Goal: Task Accomplishment & Management: Use online tool/utility

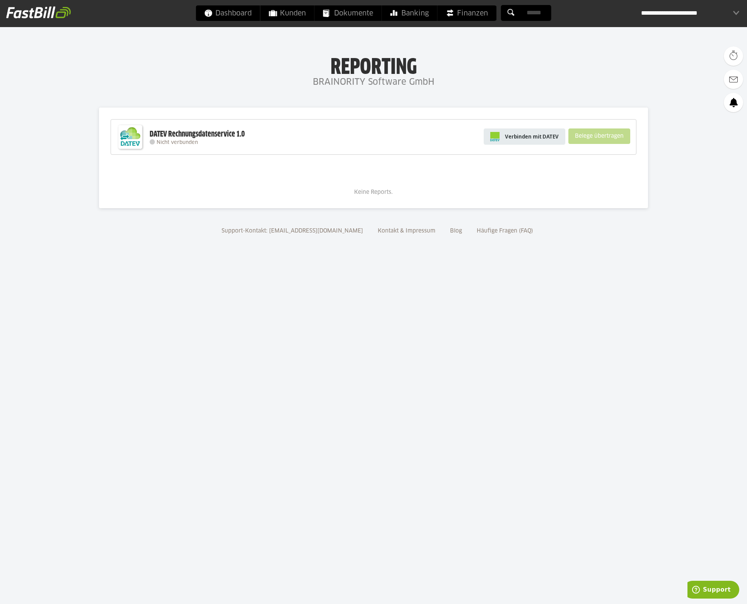
click at [540, 136] on span "Verbinden mit DATEV" at bounding box center [532, 137] width 54 height 8
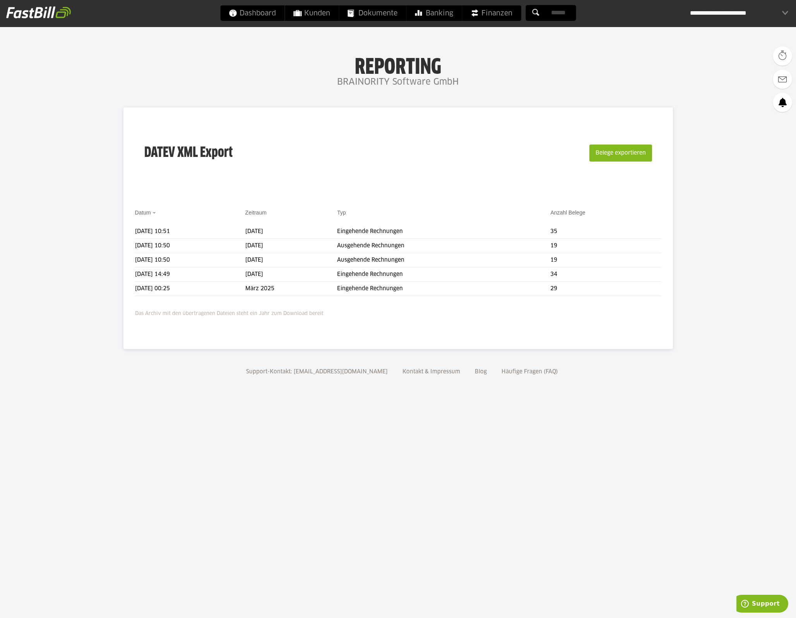
click at [747, 11] on div "**********" at bounding box center [739, 12] width 98 height 15
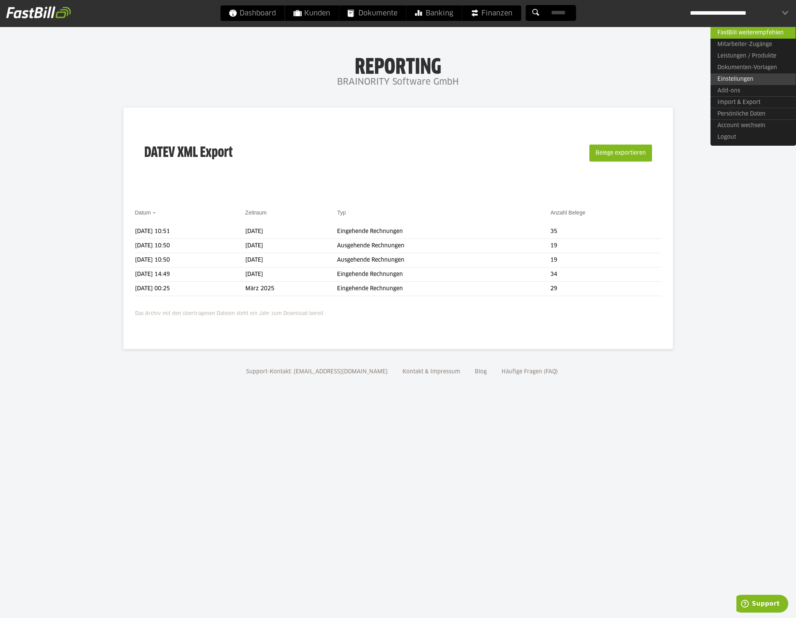
click at [747, 78] on link "Einstellungen" at bounding box center [752, 79] width 85 height 12
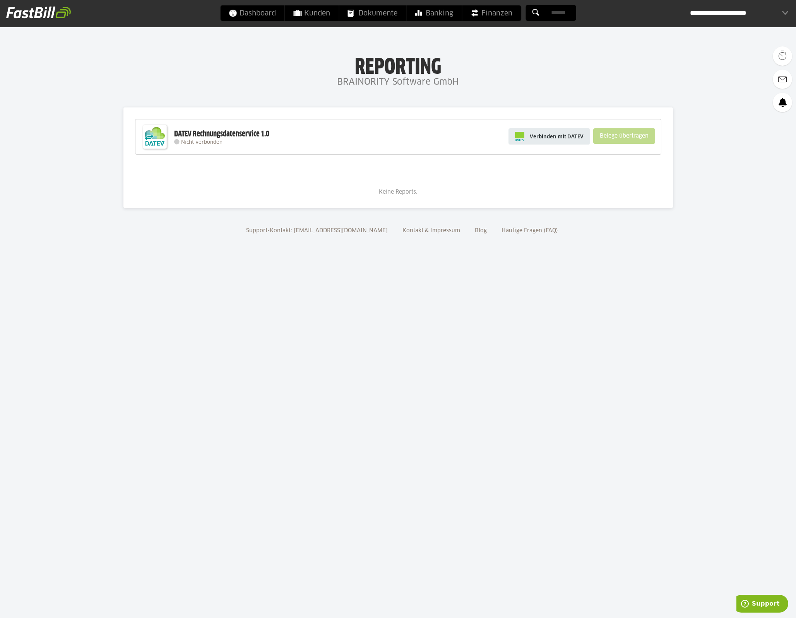
click at [524, 137] on img at bounding box center [519, 136] width 9 height 9
drag, startPoint x: 174, startPoint y: 142, endPoint x: 227, endPoint y: 142, distance: 53.4
click at [227, 142] on div "Nicht verbunden" at bounding box center [221, 142] width 95 height 6
click at [558, 139] on span "Verbinden mit DATEV" at bounding box center [557, 137] width 54 height 8
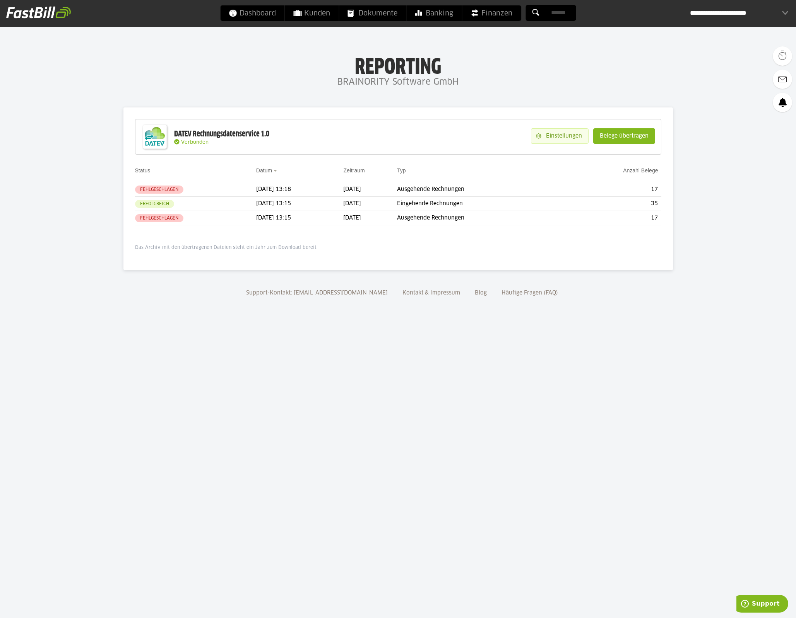
click at [574, 138] on slot "Einstellungen" at bounding box center [564, 136] width 47 height 15
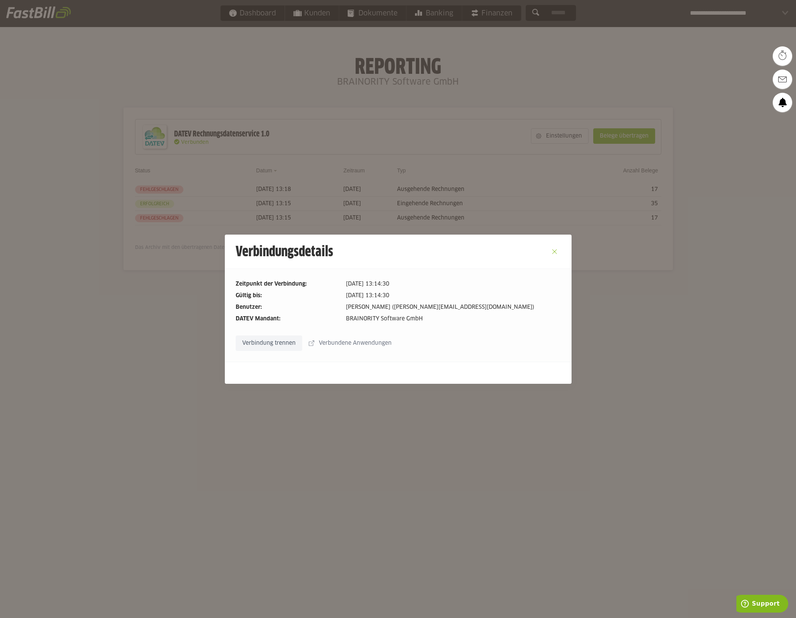
click at [553, 253] on button "Close" at bounding box center [554, 252] width 12 height 12
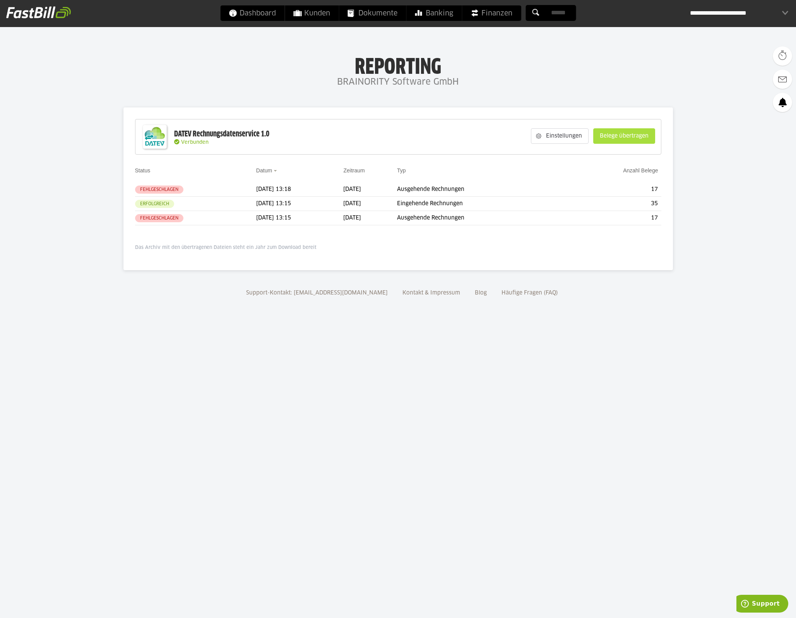
click at [631, 138] on slot "Belege übertragen" at bounding box center [623, 136] width 61 height 15
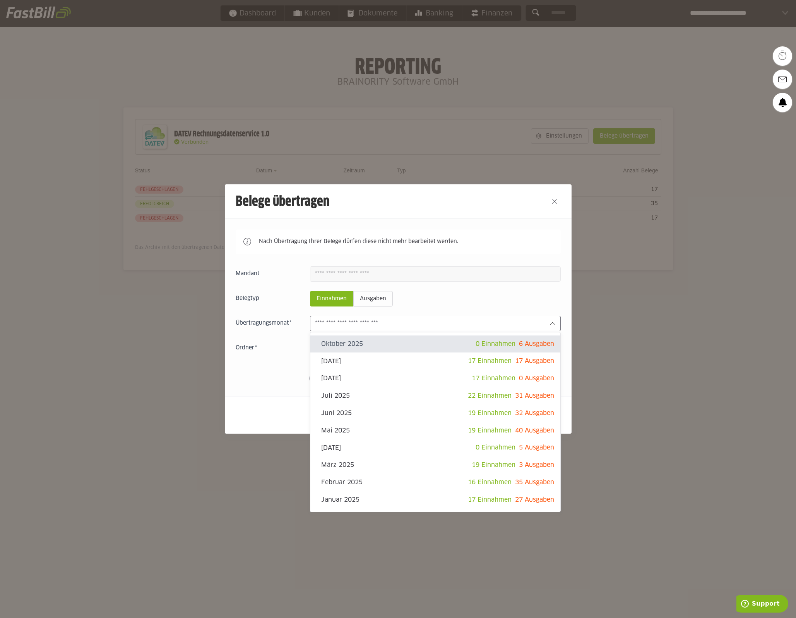
click at [379, 321] on input "text" at bounding box center [429, 323] width 228 height 9
click at [449, 292] on fieldset "Belegtyp Einnahmen Ausgaben" at bounding box center [398, 298] width 325 height 15
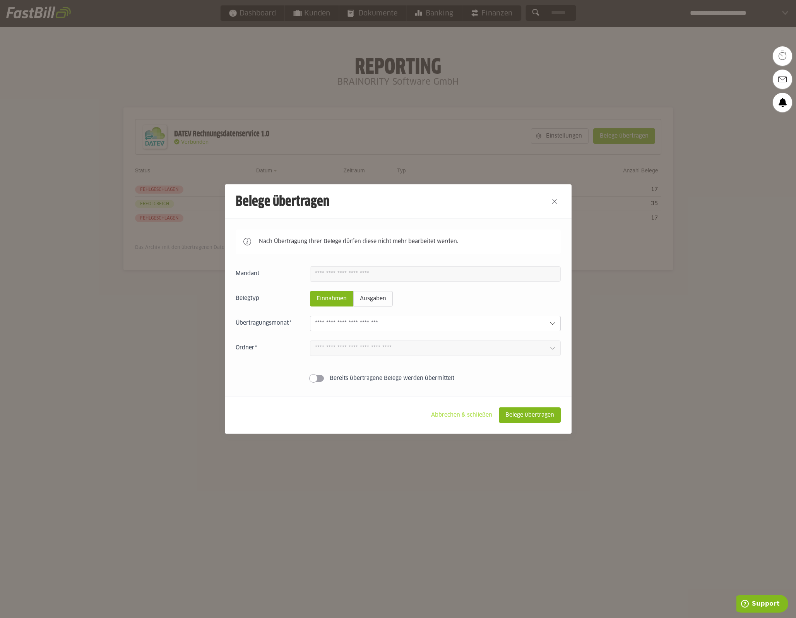
click at [432, 412] on slot "Abbrechen & schließen" at bounding box center [461, 415] width 73 height 15
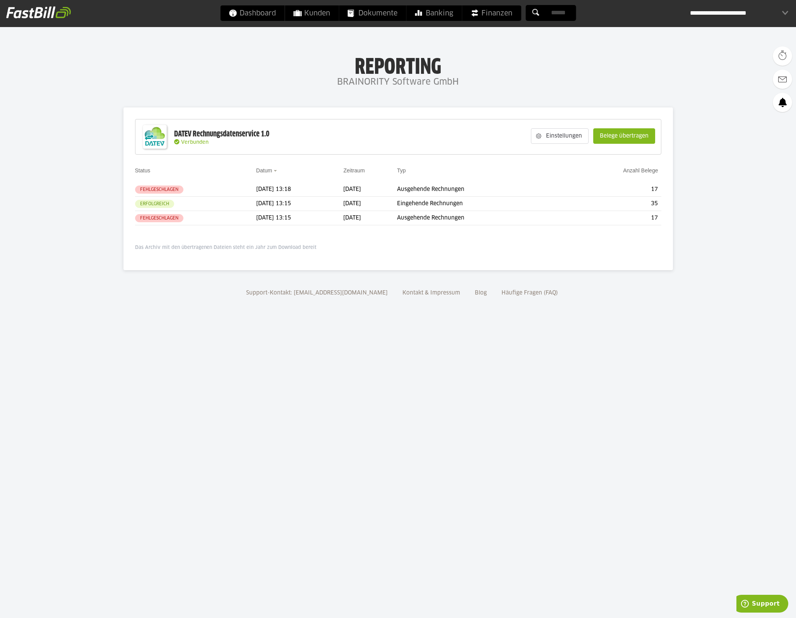
click at [755, 8] on div "**********" at bounding box center [739, 12] width 98 height 15
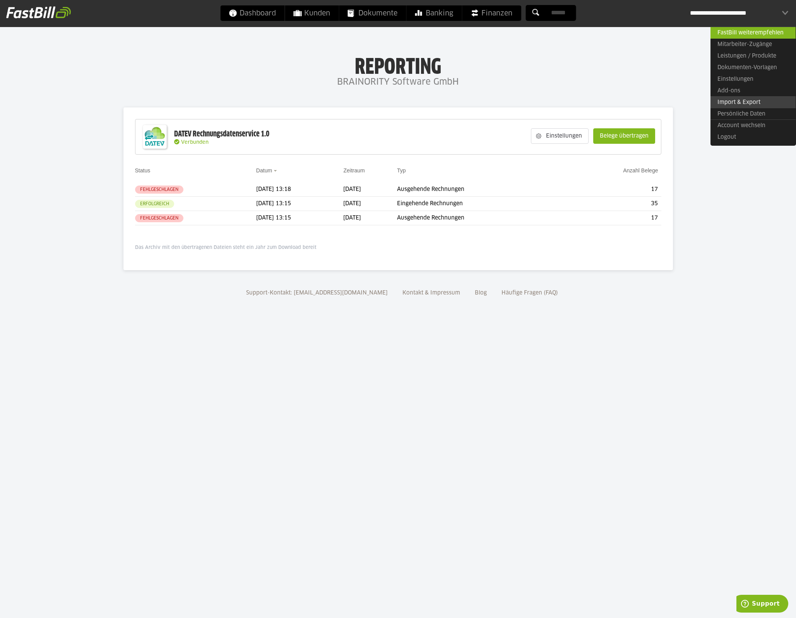
click at [745, 102] on link "Import & Export" at bounding box center [752, 102] width 85 height 12
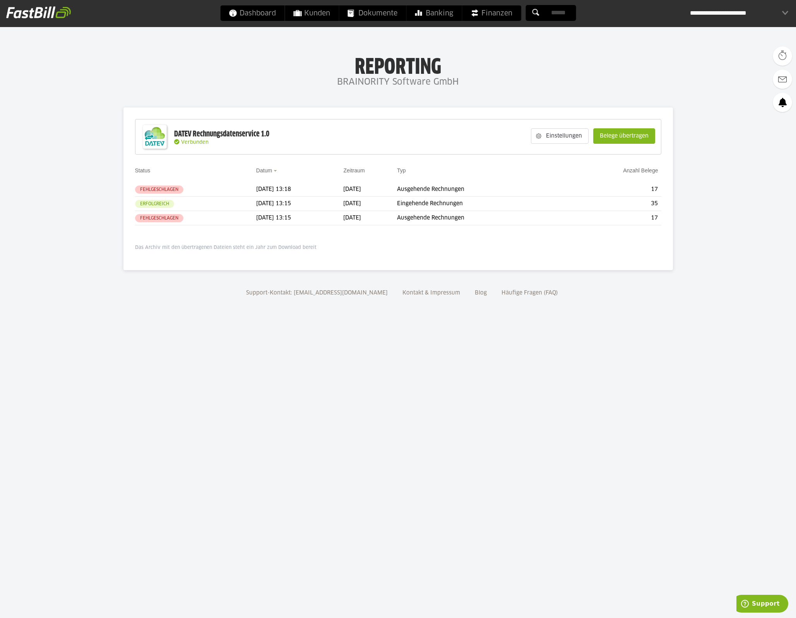
click at [776, 17] on div "**********" at bounding box center [739, 12] width 98 height 15
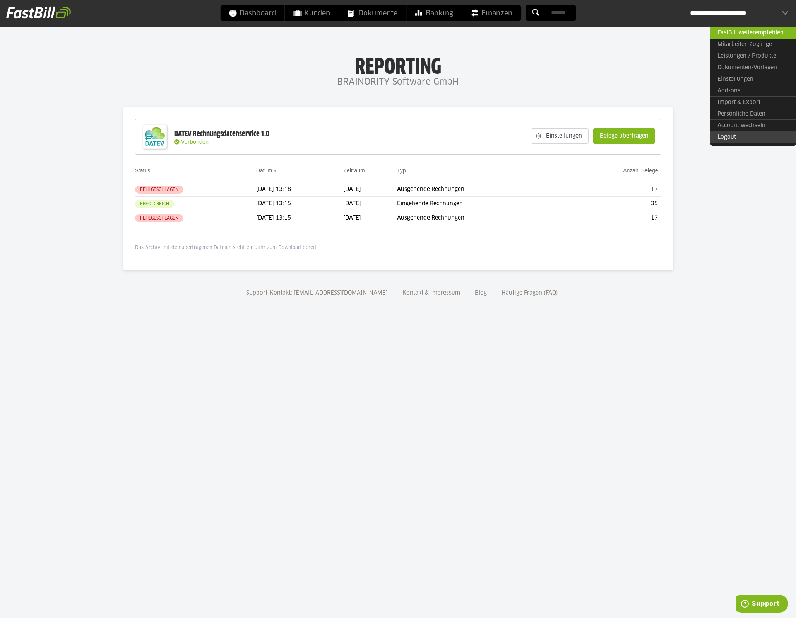
click at [751, 141] on link "Logout" at bounding box center [752, 138] width 85 height 12
